Goal: Register for event/course

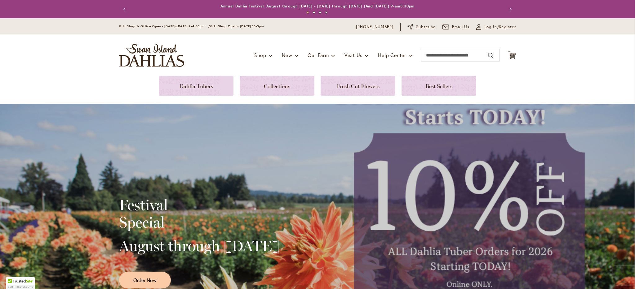
scroll to position [31, 0]
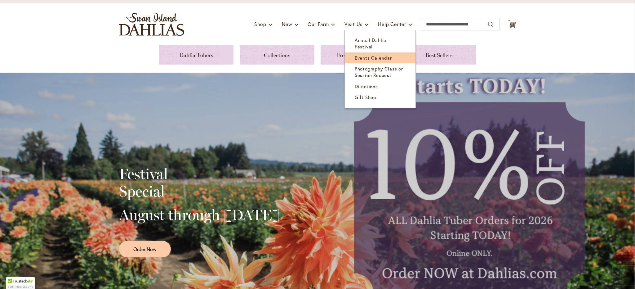
click at [358, 55] on span "Events Calendar" at bounding box center [373, 58] width 37 height 6
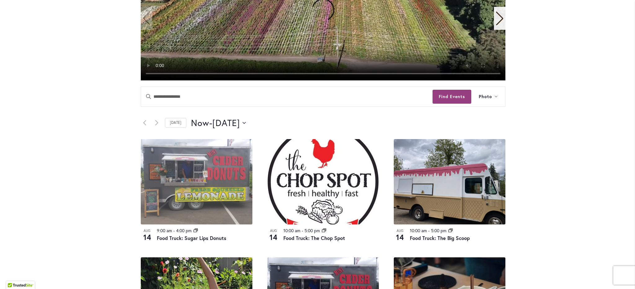
scroll to position [248, 0]
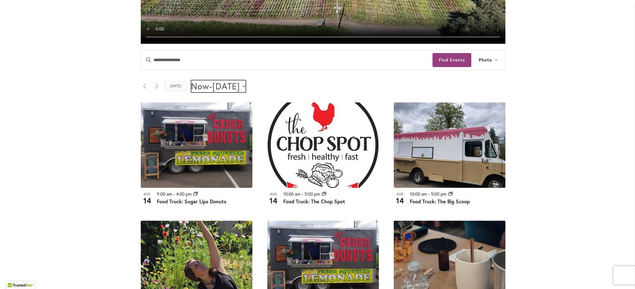
click at [246, 86] on button "Now Now - [DATE] August 16" at bounding box center [218, 86] width 55 height 12
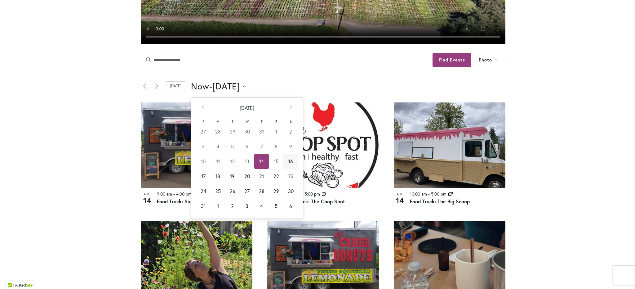
click at [285, 160] on td "16" at bounding box center [291, 161] width 15 height 15
type input "*********"
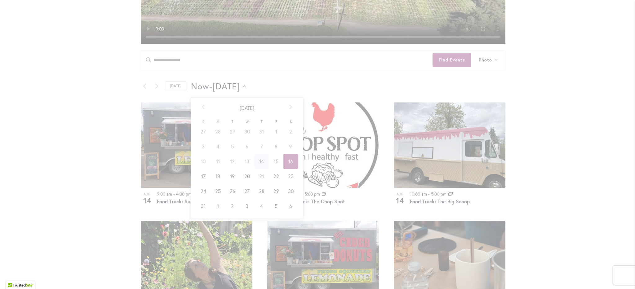
scroll to position [0, 25]
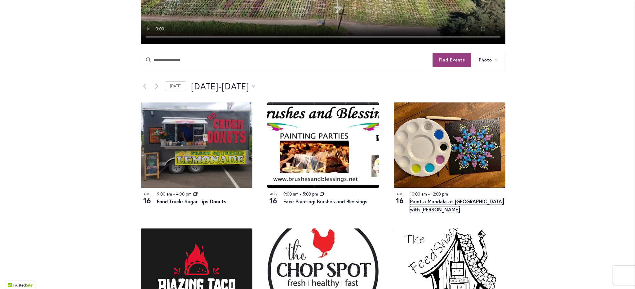
click at [436, 204] on link "Paint a Mandala at [GEOGRAPHIC_DATA] with [PERSON_NAME]" at bounding box center [457, 205] width 94 height 15
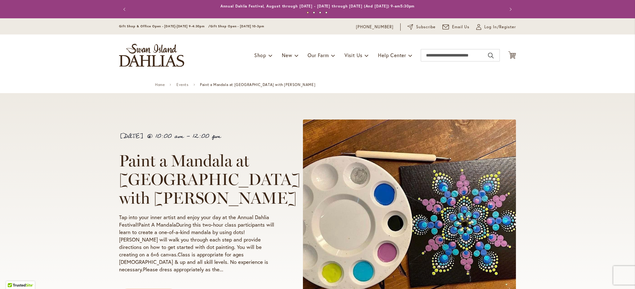
scroll to position [155, 0]
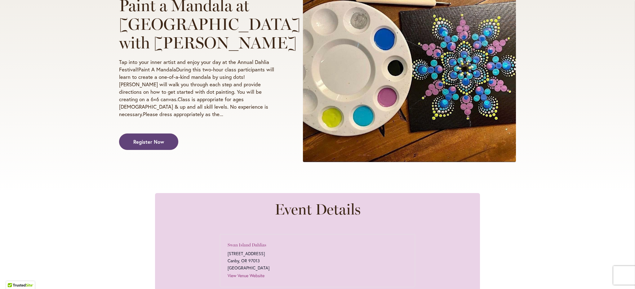
click at [147, 139] on span "Register Now" at bounding box center [148, 141] width 31 height 7
